Goal: Transaction & Acquisition: Purchase product/service

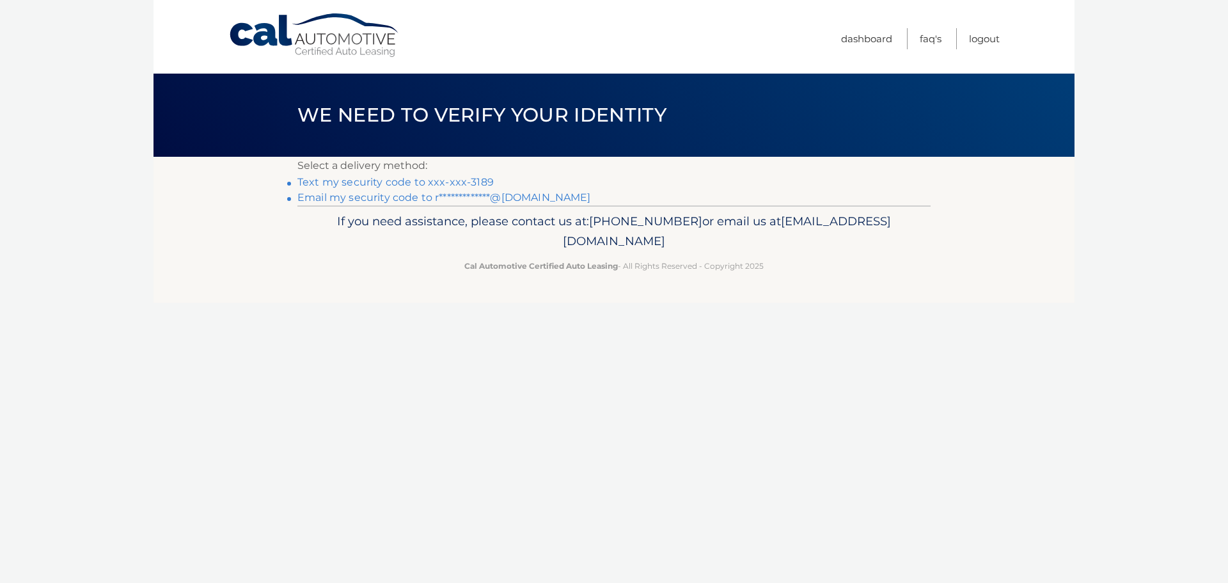
click at [449, 182] on link "Text my security code to xxx-xxx-3189" at bounding box center [396, 182] width 196 height 12
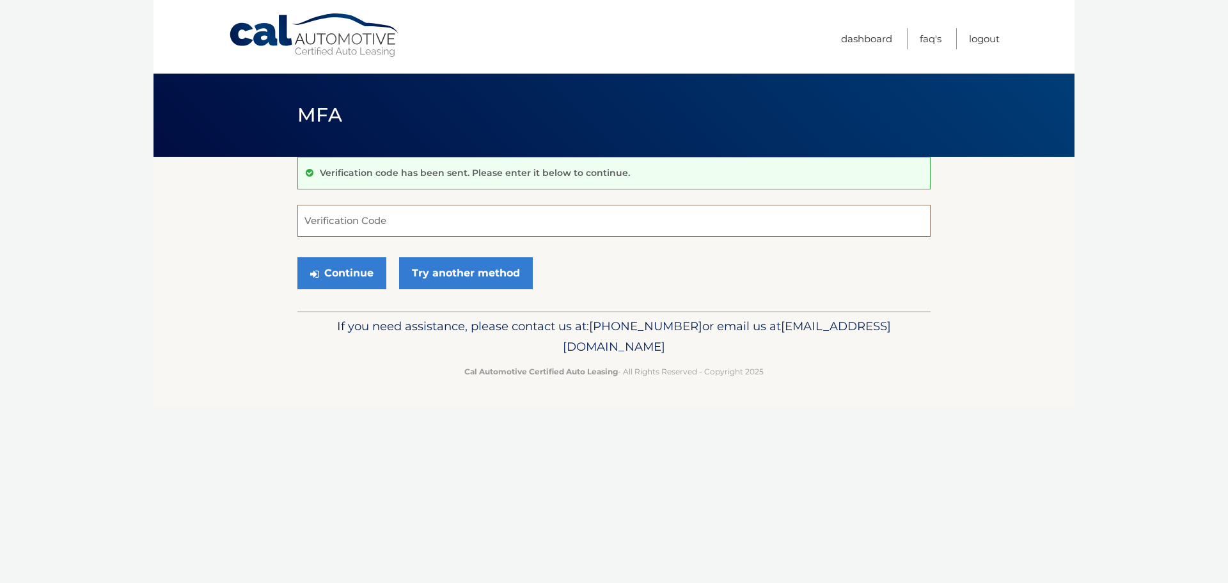
click at [374, 218] on input "Verification Code" at bounding box center [614, 221] width 633 height 32
type input "992155"
click at [343, 262] on button "Continue" at bounding box center [342, 273] width 89 height 32
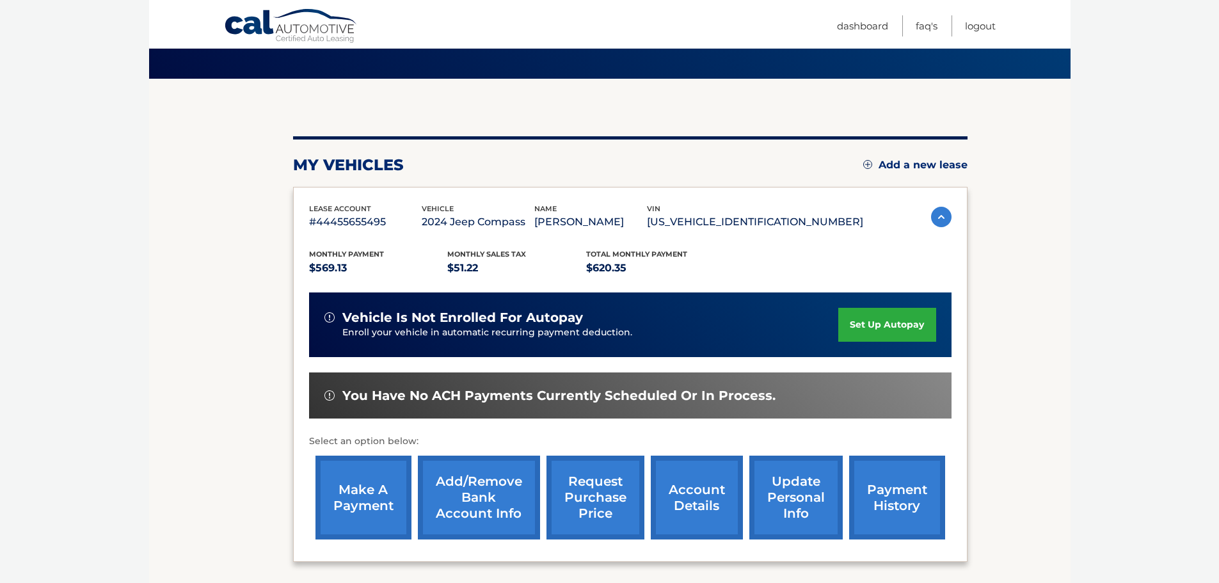
scroll to position [192, 0]
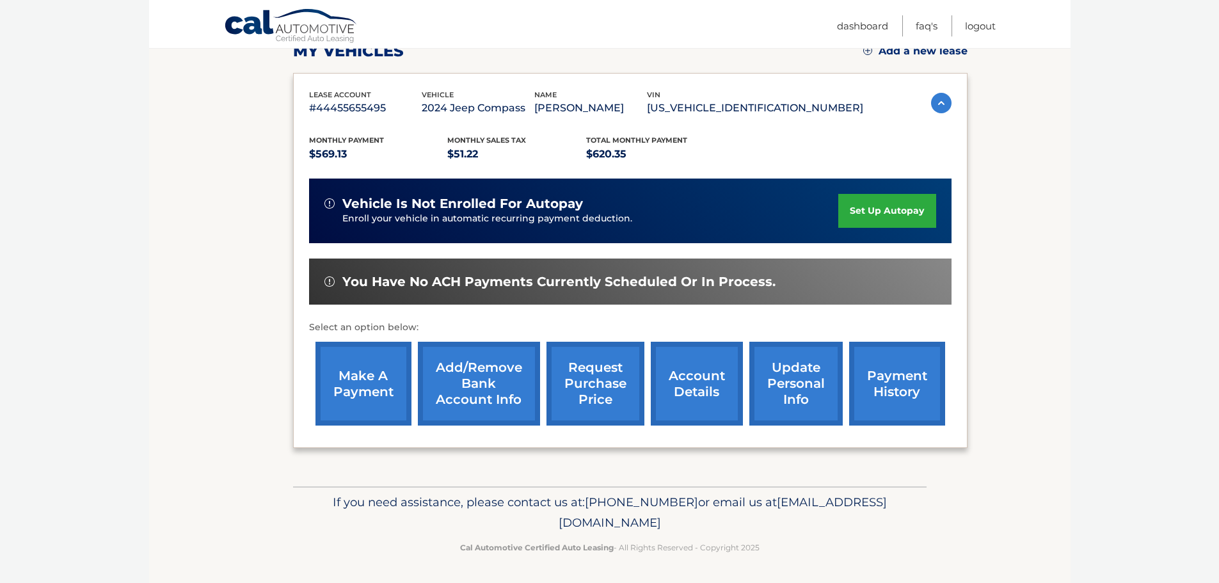
click at [356, 390] on link "make a payment" at bounding box center [363, 384] width 96 height 84
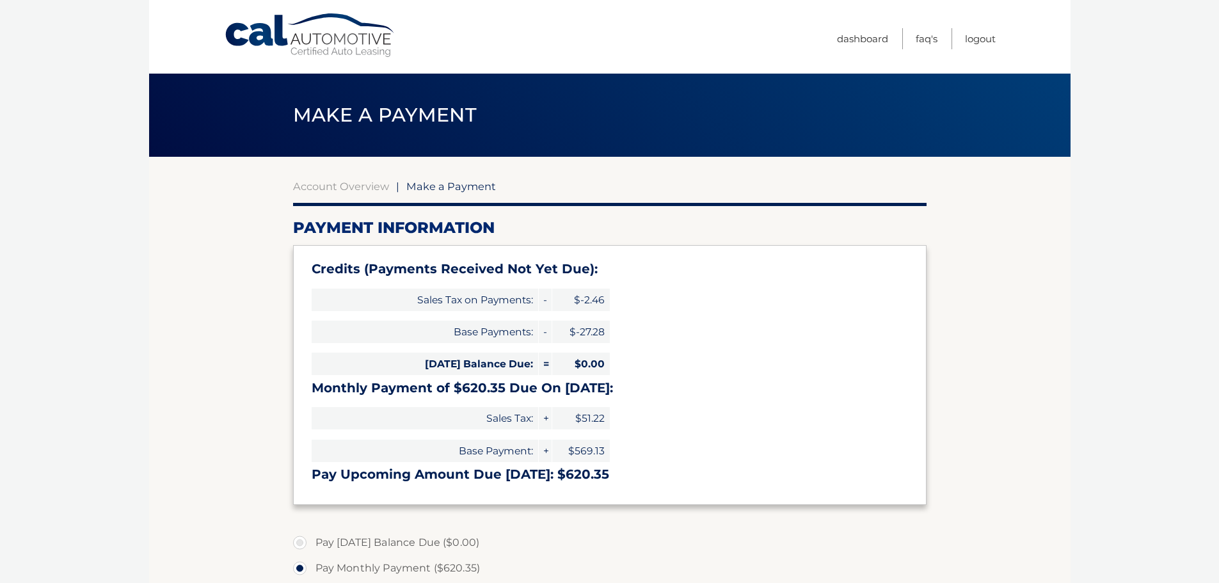
select select "NTFhMjFmMjYtOTliMi00YzA2LTg4OGEtOTRjMjA4M2I0YmVh"
